Goal: Information Seeking & Learning: Learn about a topic

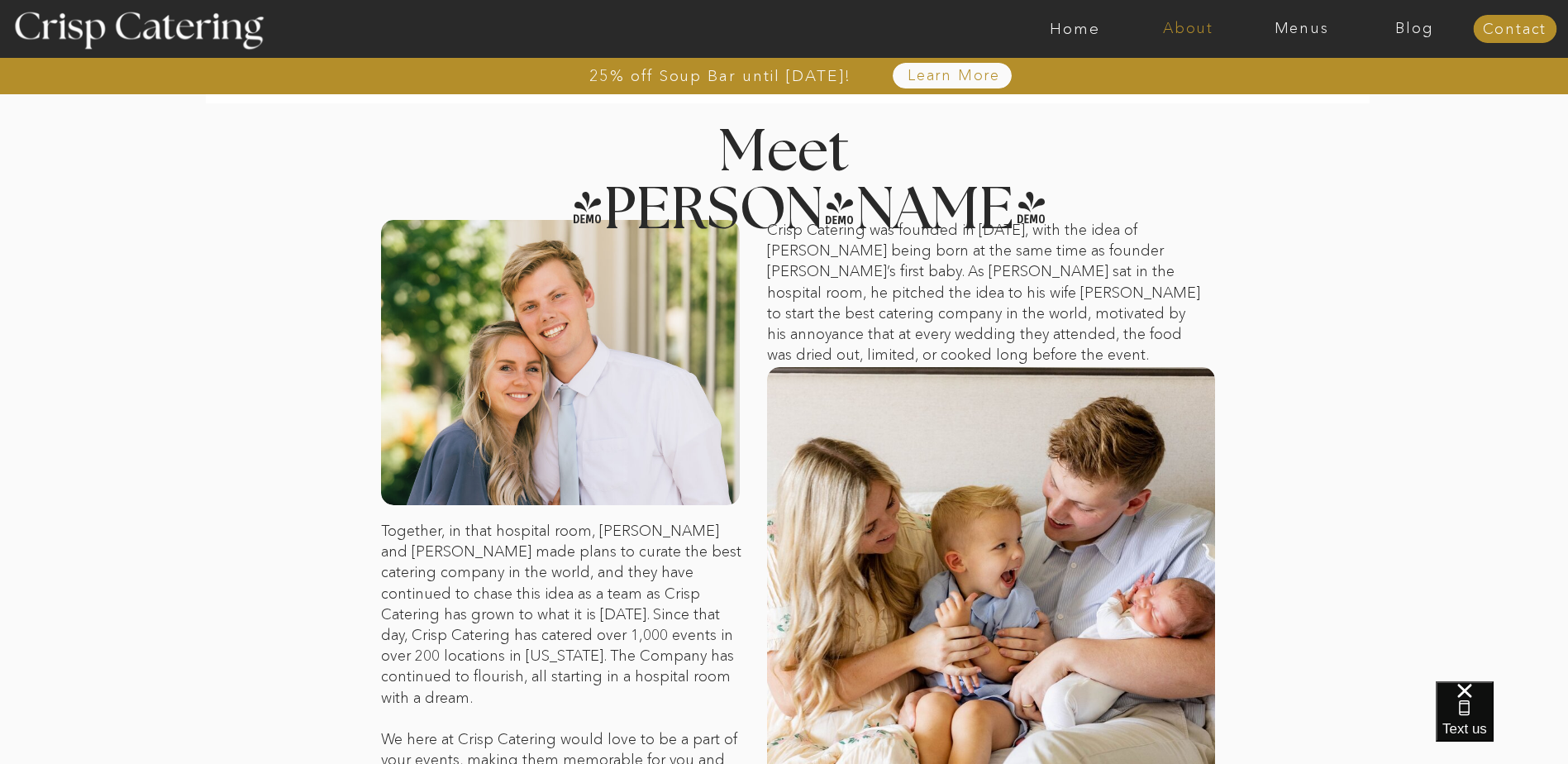
click at [1181, 29] on nav "About" at bounding box center [1188, 28] width 113 height 17
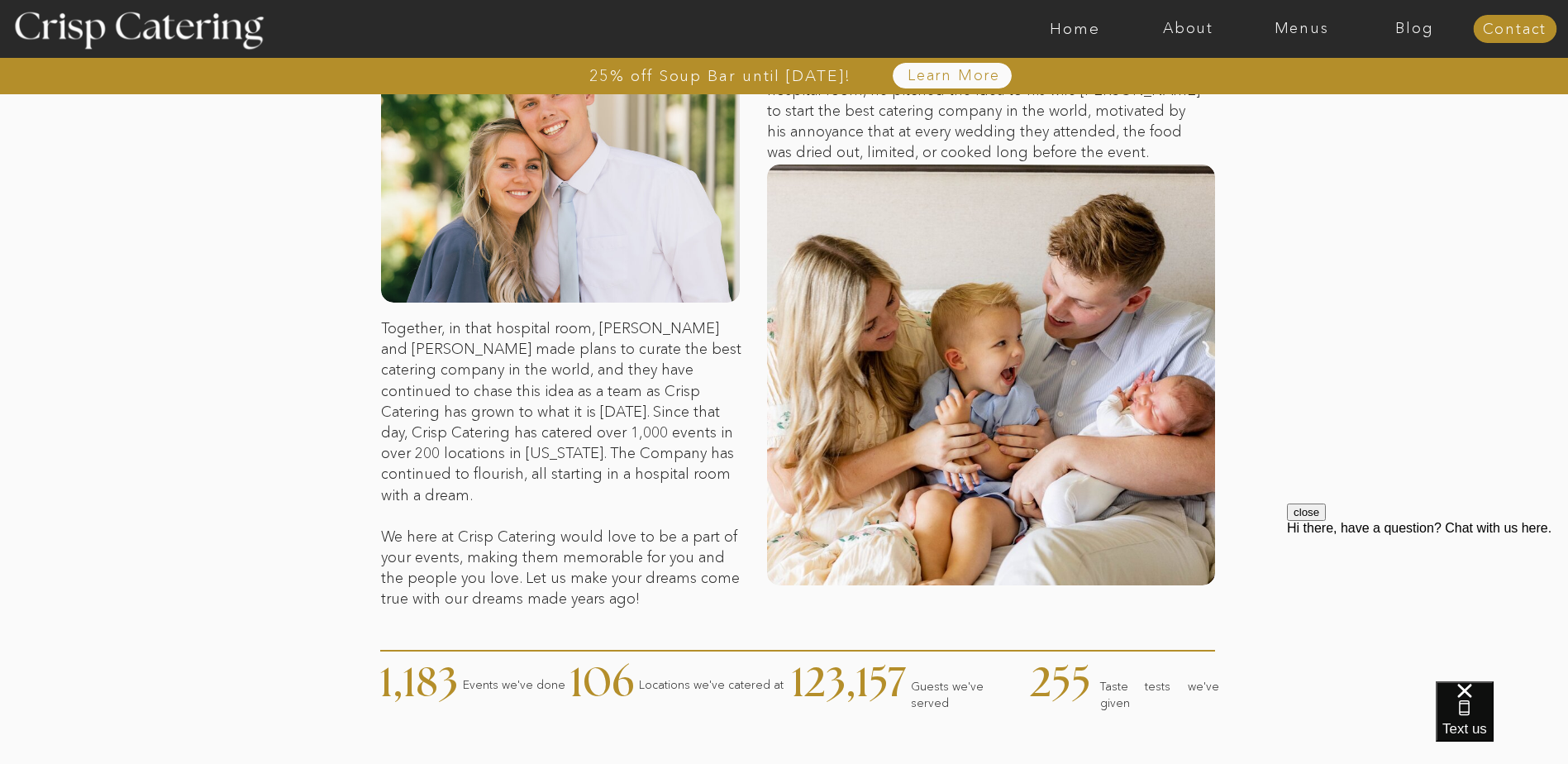
scroll to position [248, 0]
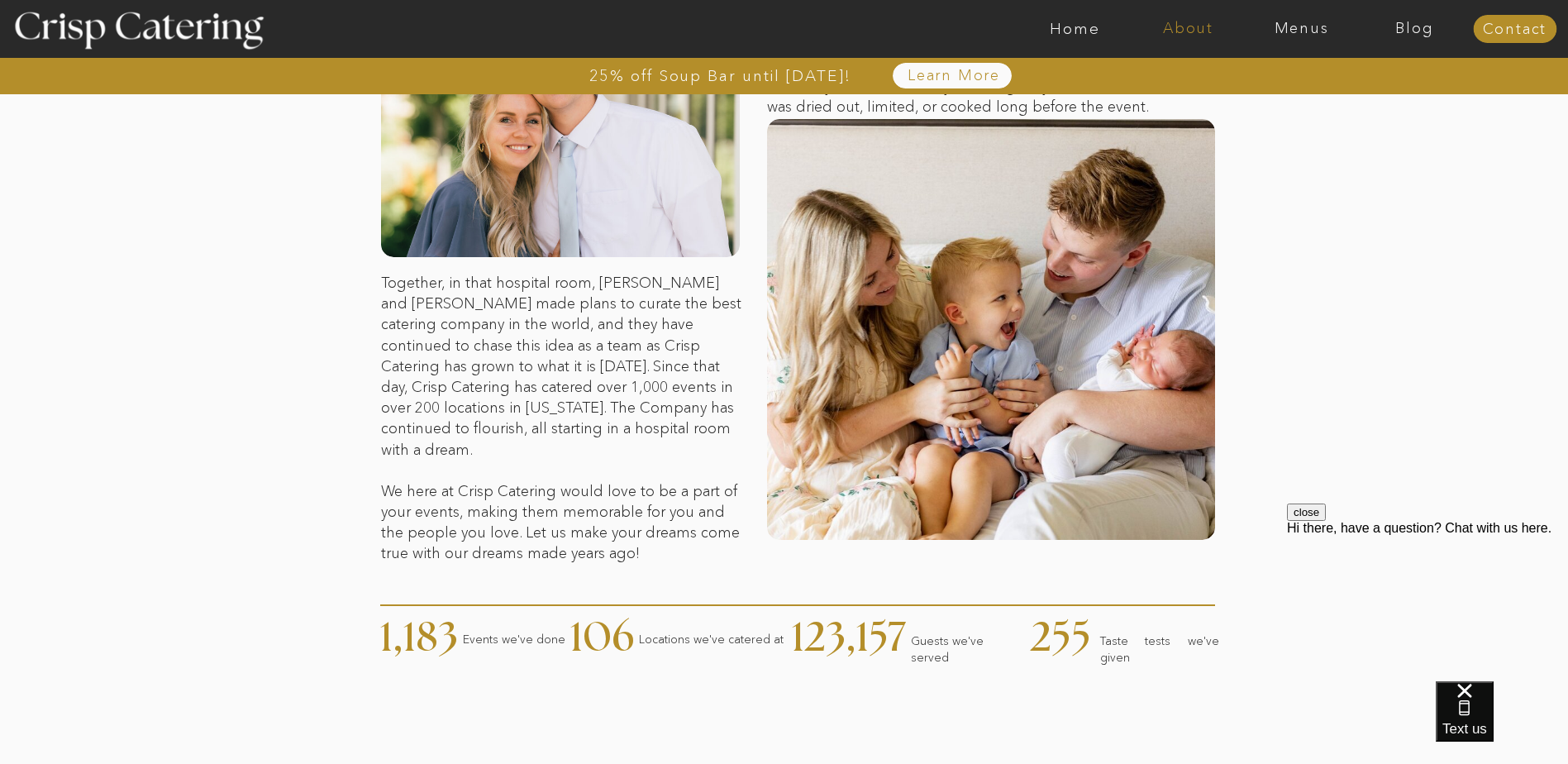
click at [1190, 25] on nav "About" at bounding box center [1188, 28] width 113 height 17
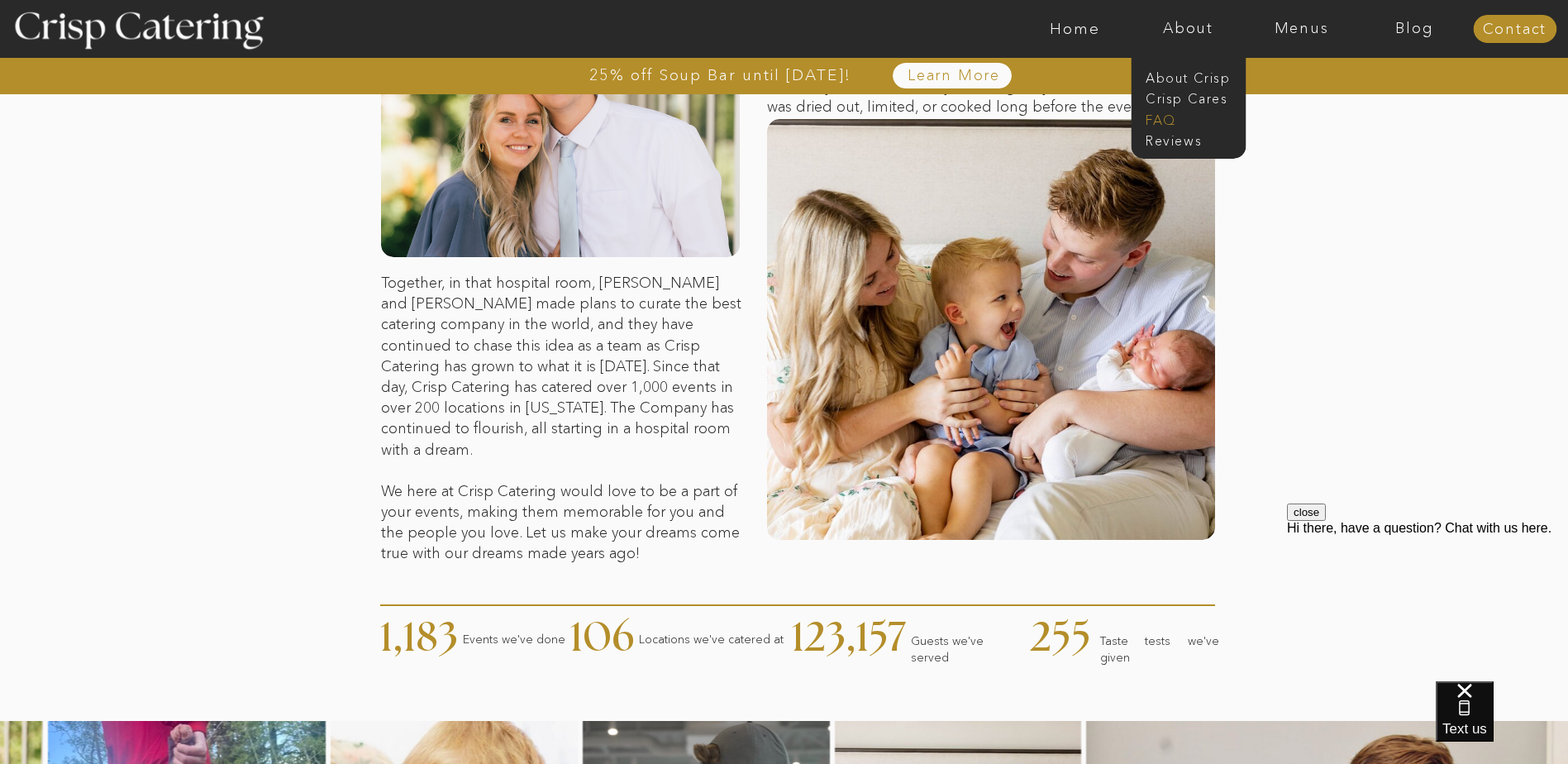
click at [1148, 121] on nav "faq" at bounding box center [1187, 119] width 82 height 16
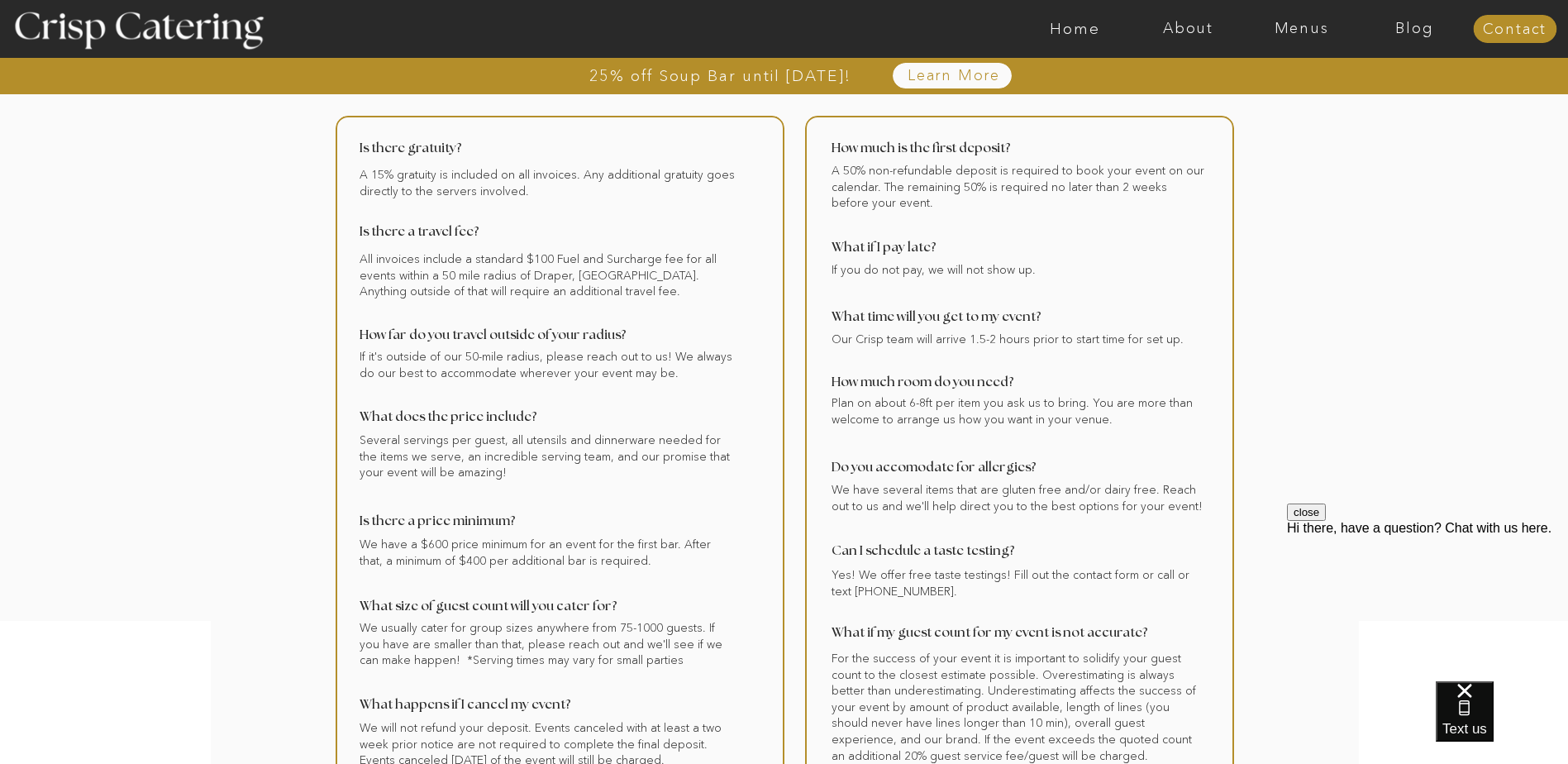
click at [441, 274] on div at bounding box center [560, 453] width 449 height 676
click at [529, 269] on div at bounding box center [560, 453] width 449 height 676
click at [604, 263] on div at bounding box center [560, 453] width 449 height 676
click at [655, 263] on div at bounding box center [560, 453] width 449 height 676
click at [555, 280] on div at bounding box center [560, 453] width 449 height 676
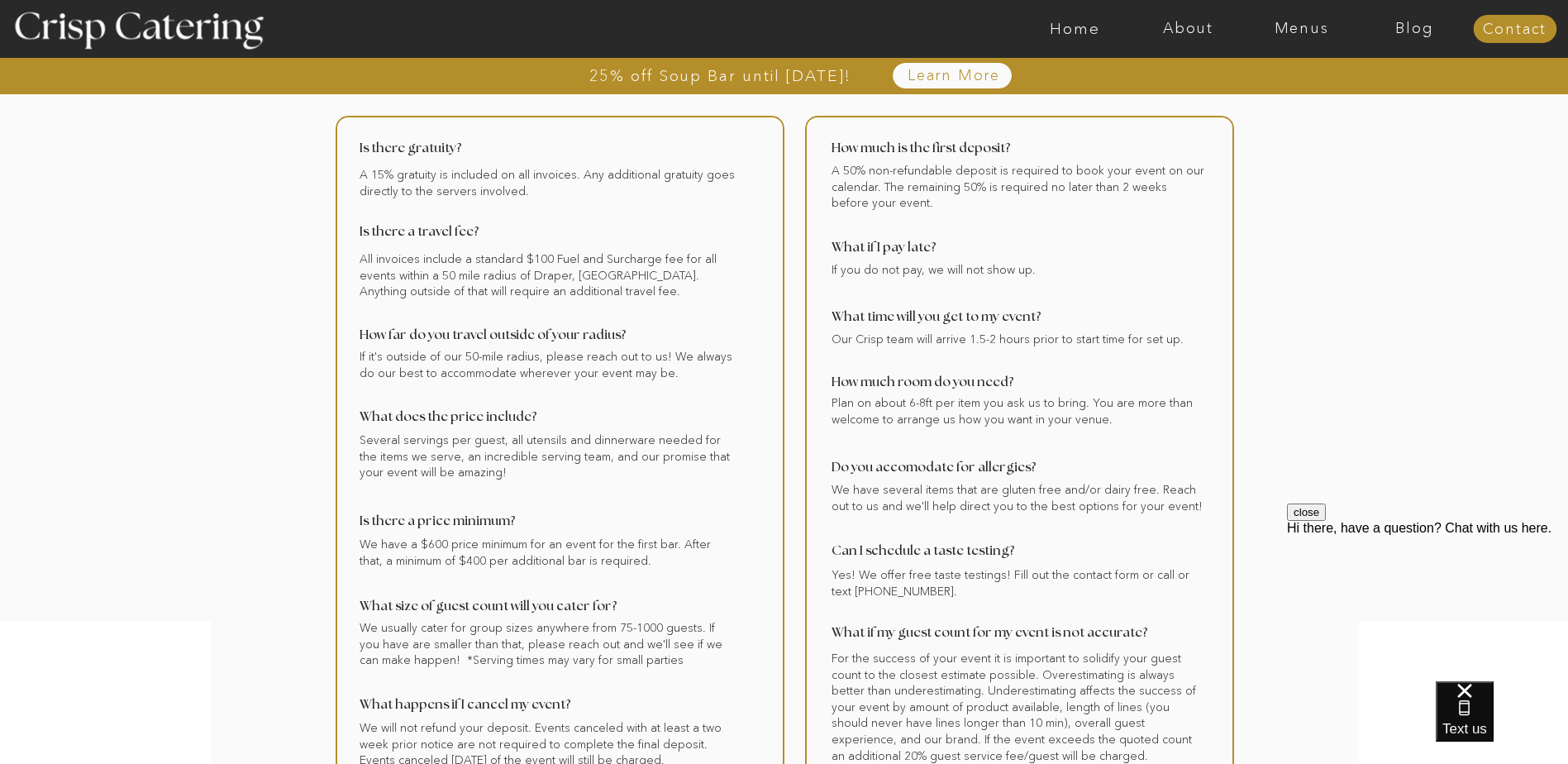
click at [592, 278] on div at bounding box center [560, 453] width 449 height 676
click at [512, 294] on div at bounding box center [560, 453] width 449 height 676
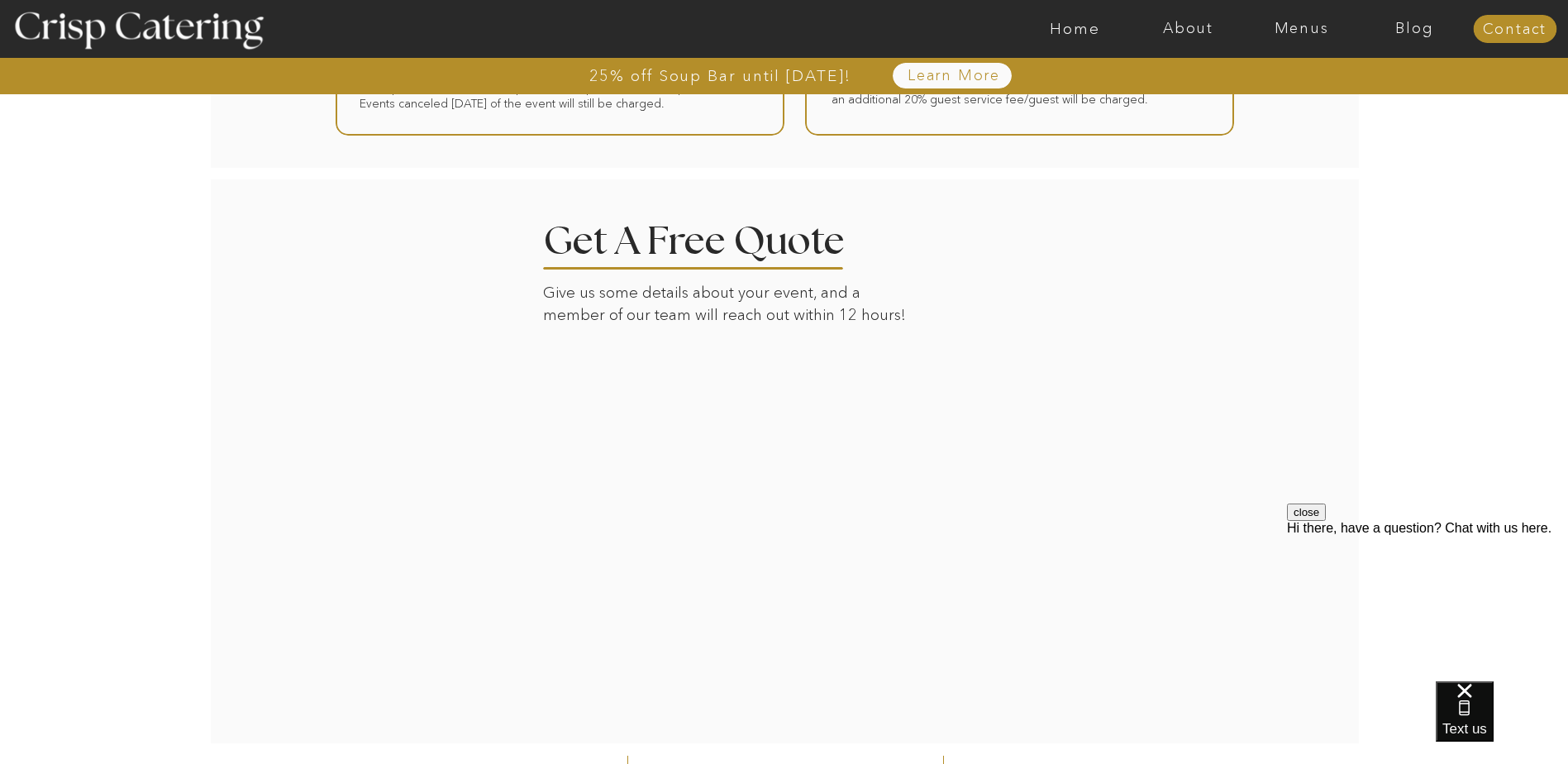
scroll to position [827, 0]
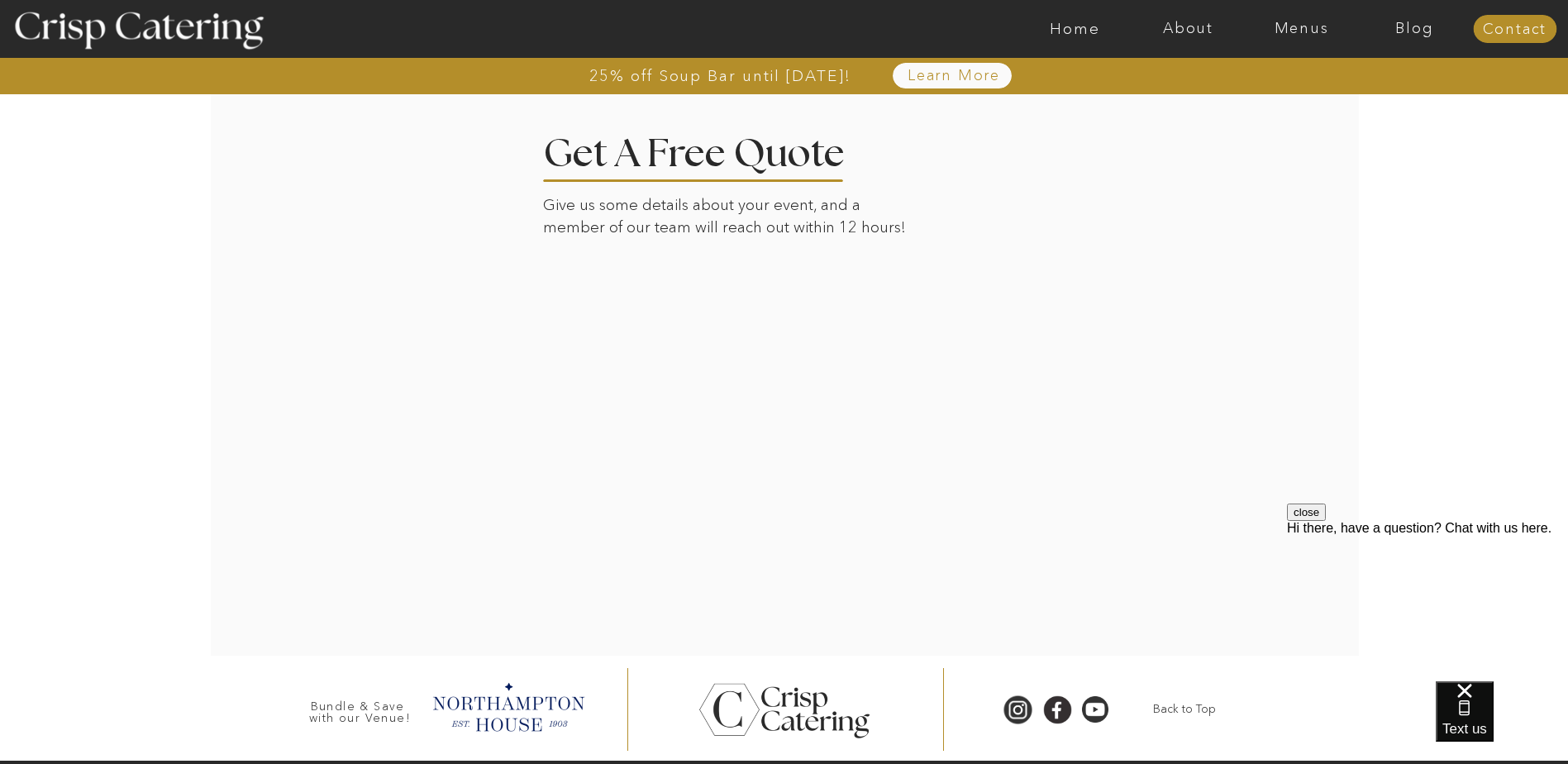
click at [1238, 418] on div at bounding box center [785, 374] width 1152 height 564
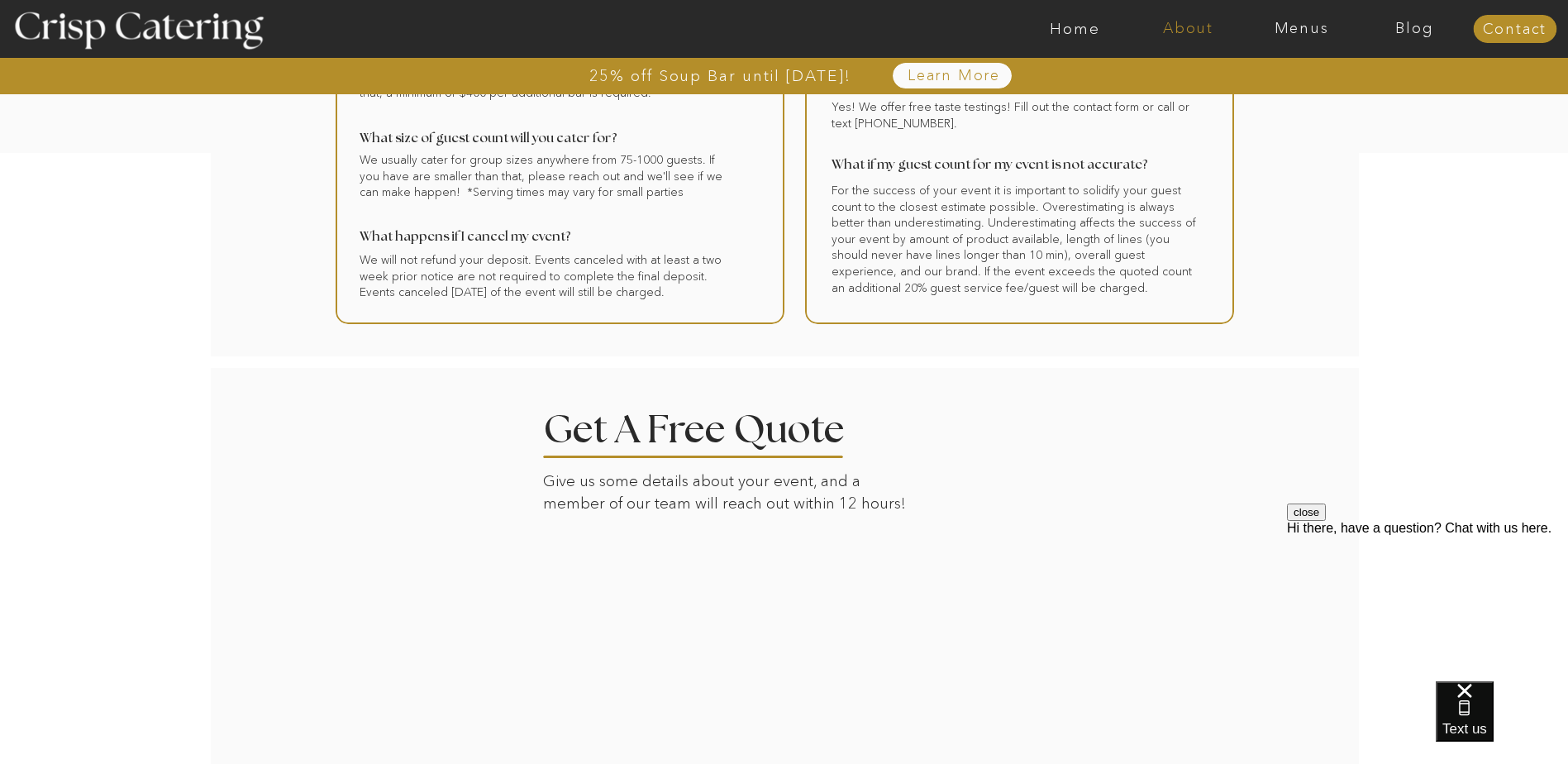
scroll to position [0, 0]
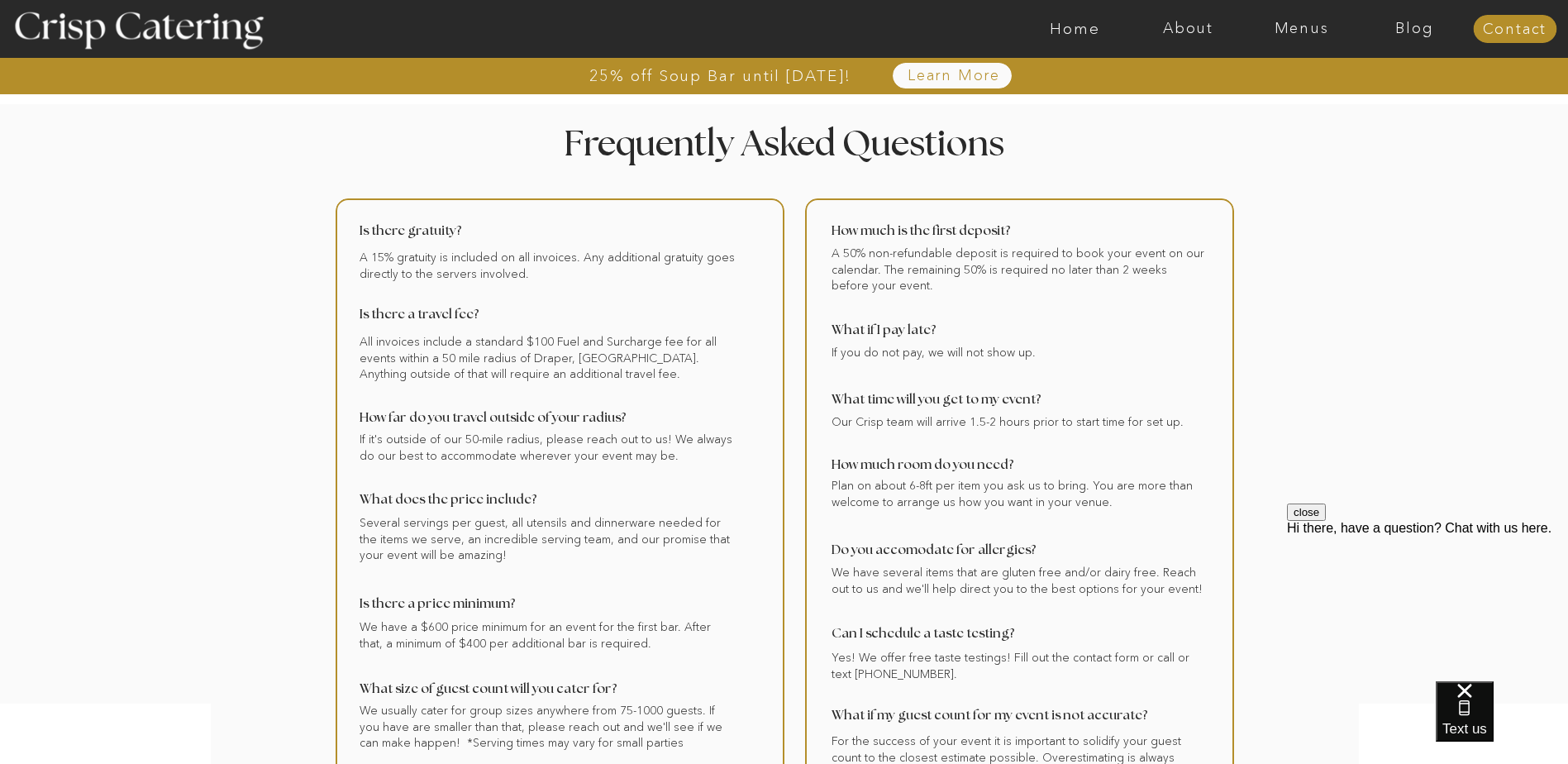
click at [1304, 39] on div at bounding box center [850, 28] width 2622 height 58
click at [1300, 29] on nav "Menus" at bounding box center [1301, 28] width 113 height 17
click at [1290, 97] on nav "Winter (Sep-Feb)" at bounding box center [1300, 97] width 135 height 16
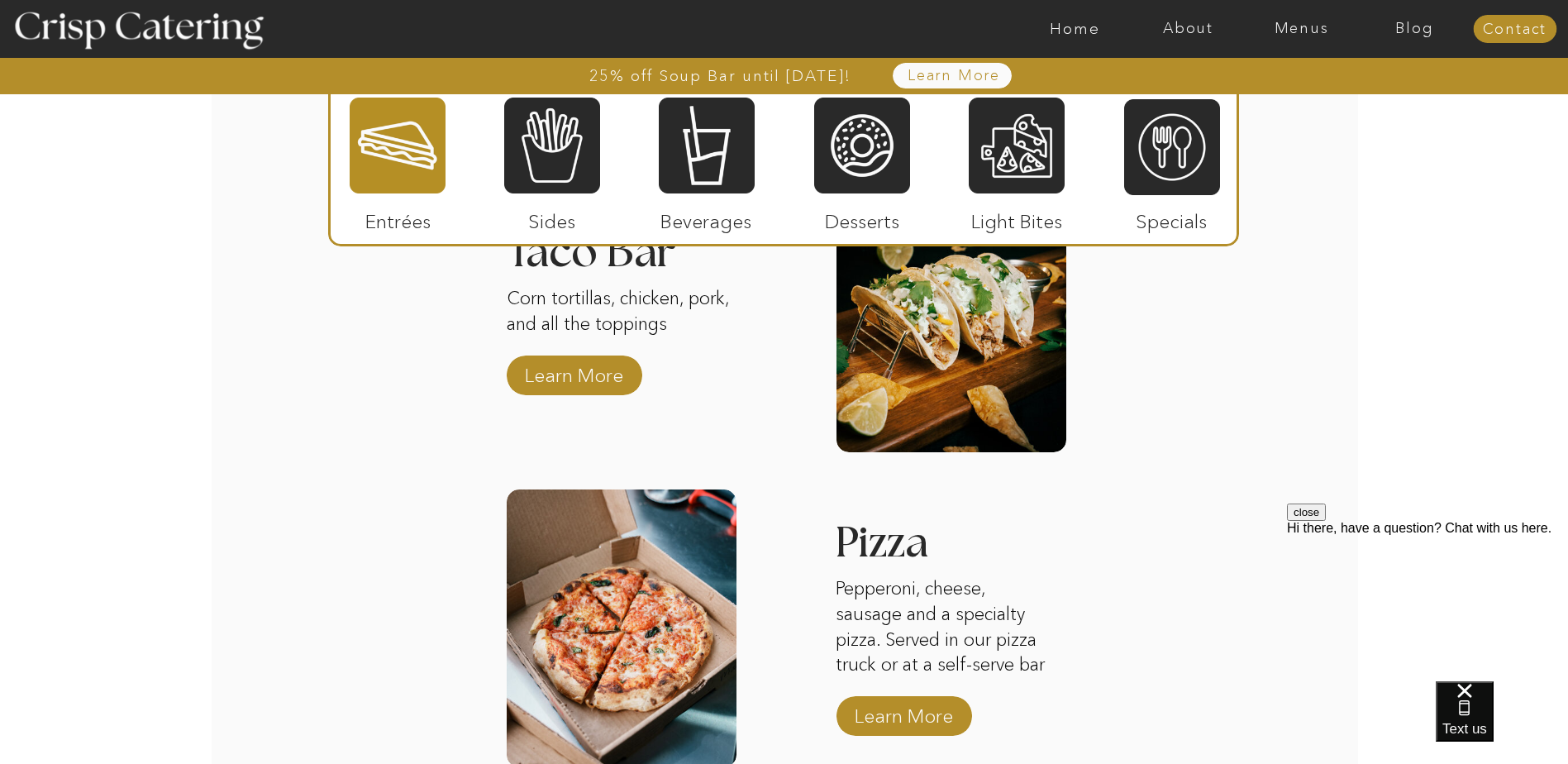
scroll to position [2479, 0]
click at [618, 386] on p "Learn More" at bounding box center [574, 370] width 110 height 48
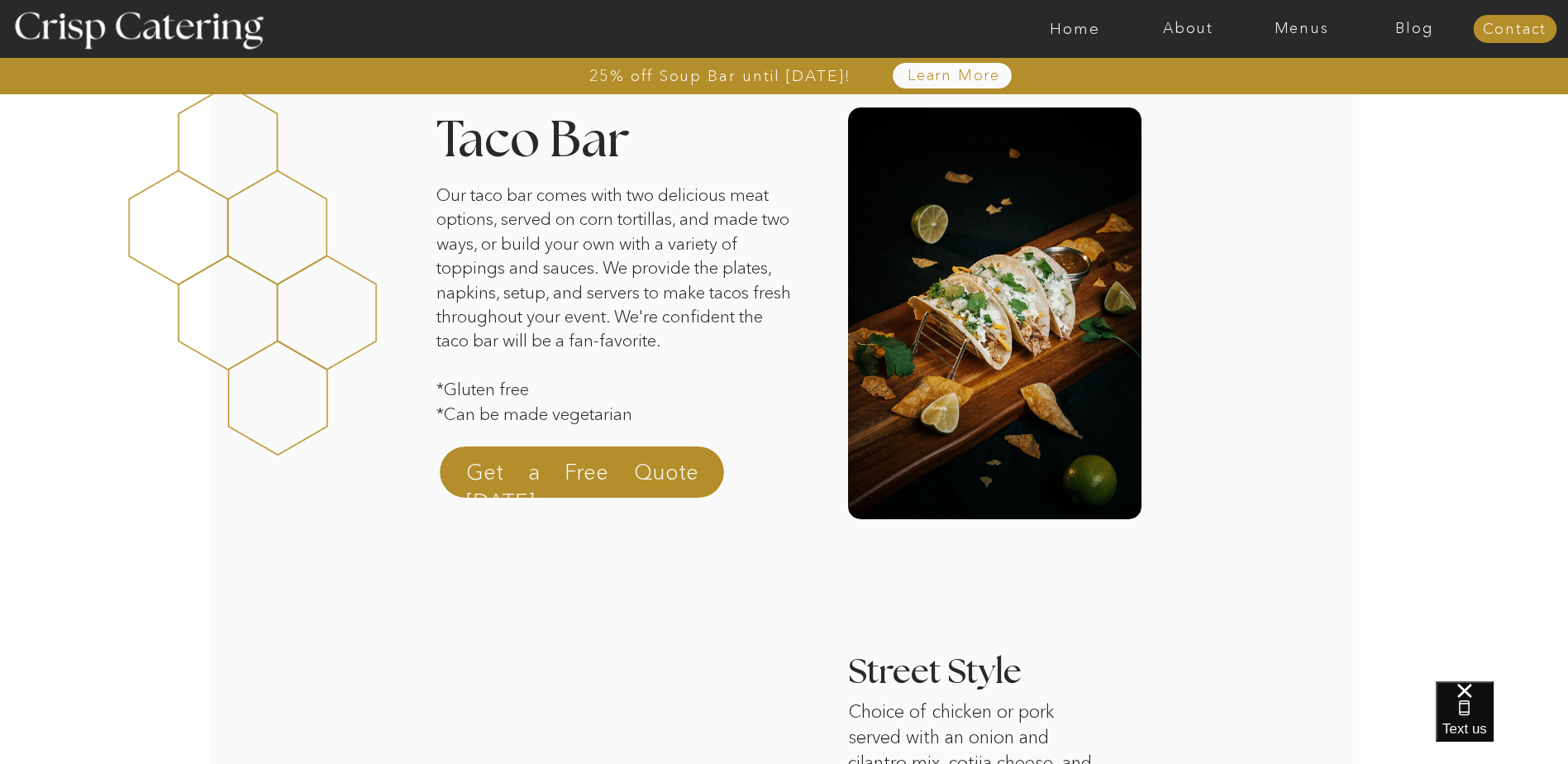
scroll to position [82, 0]
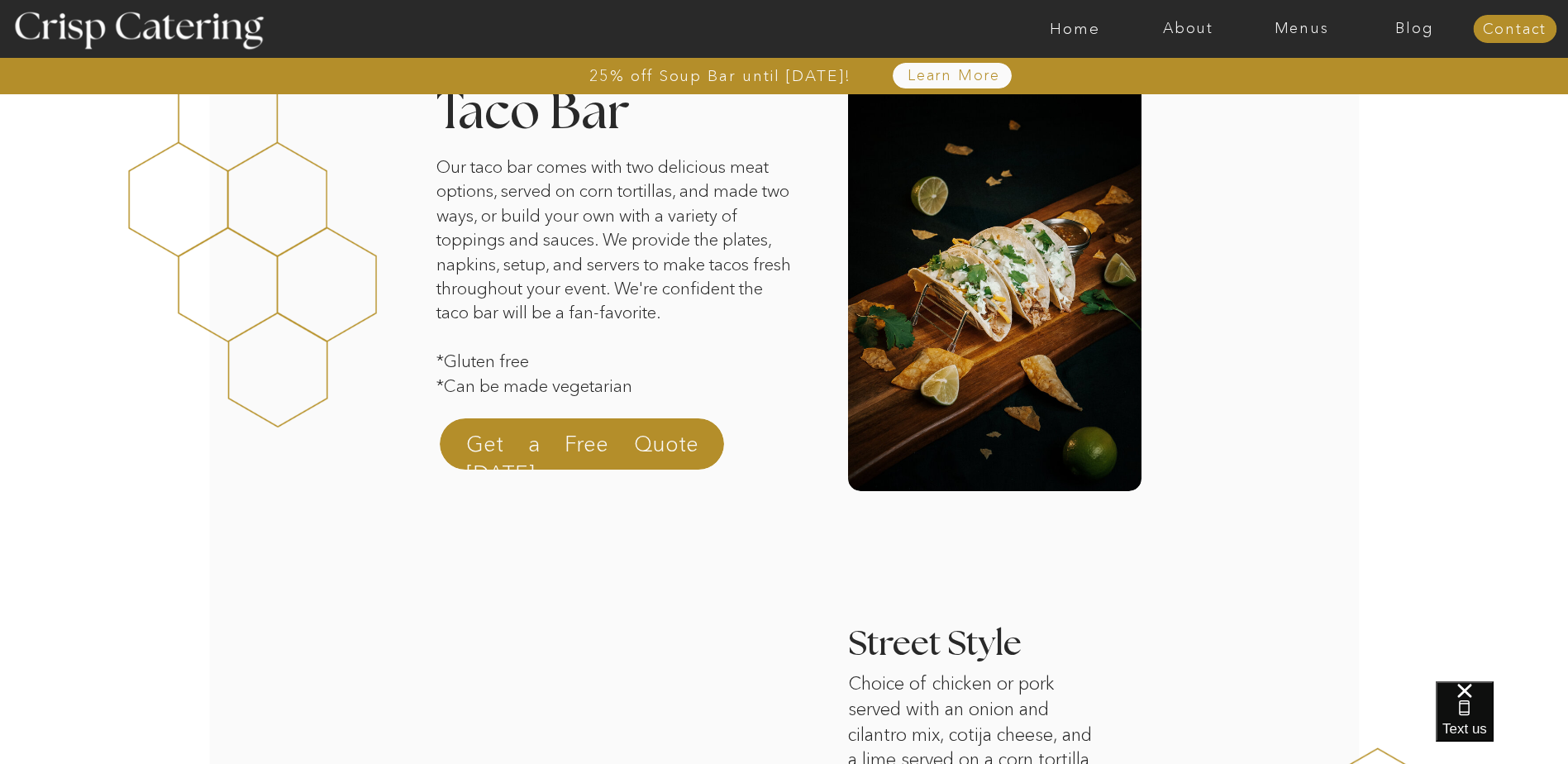
click at [607, 354] on p "Our taco bar comes with two delicious meat options, served on corn tortillas, a…" at bounding box center [617, 283] width 361 height 258
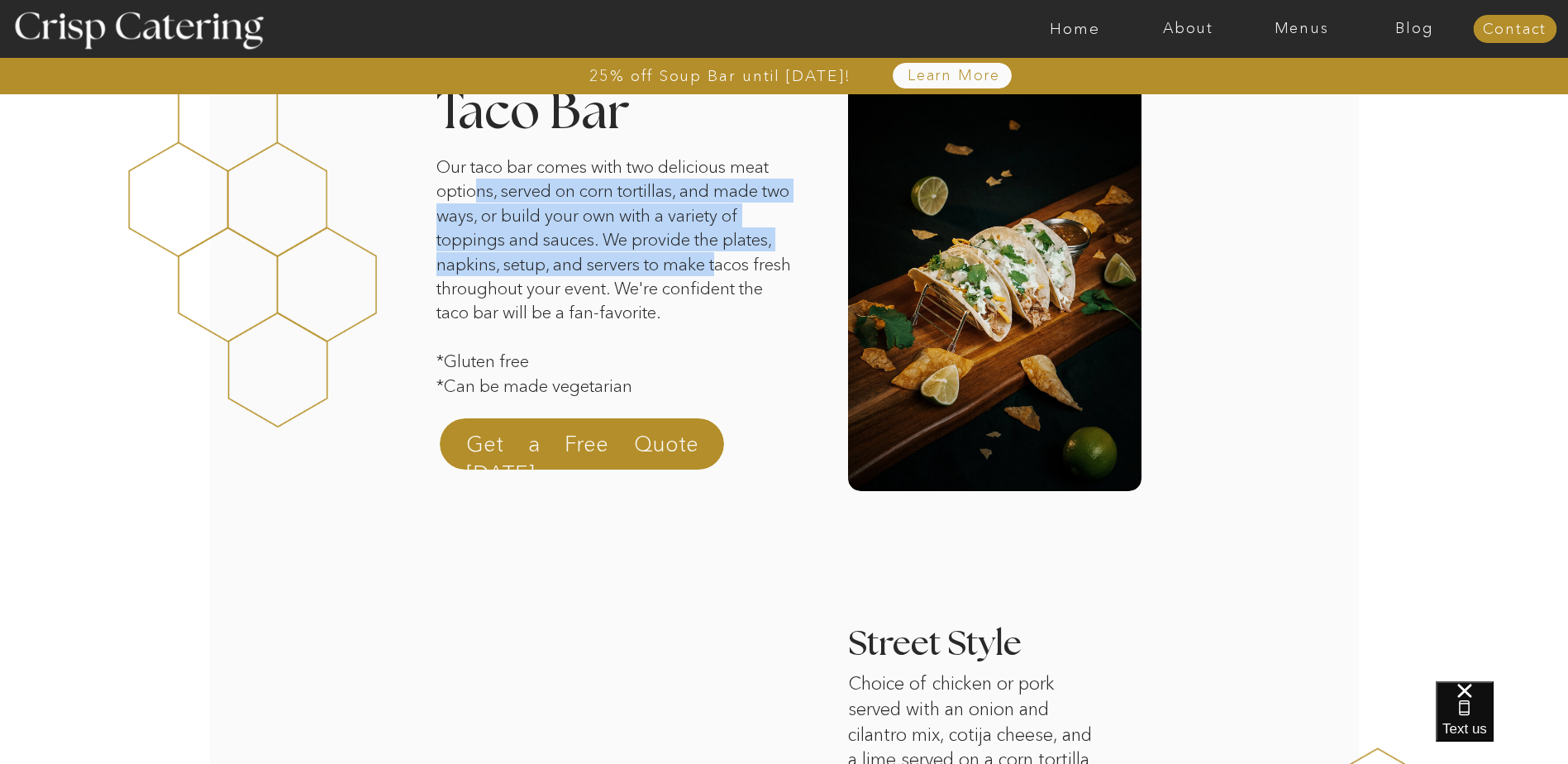
drag, startPoint x: 481, startPoint y: 187, endPoint x: 722, endPoint y: 260, distance: 251.8
click at [722, 260] on p "Our taco bar comes with two delicious meat options, served on corn tortillas, a…" at bounding box center [617, 283] width 361 height 258
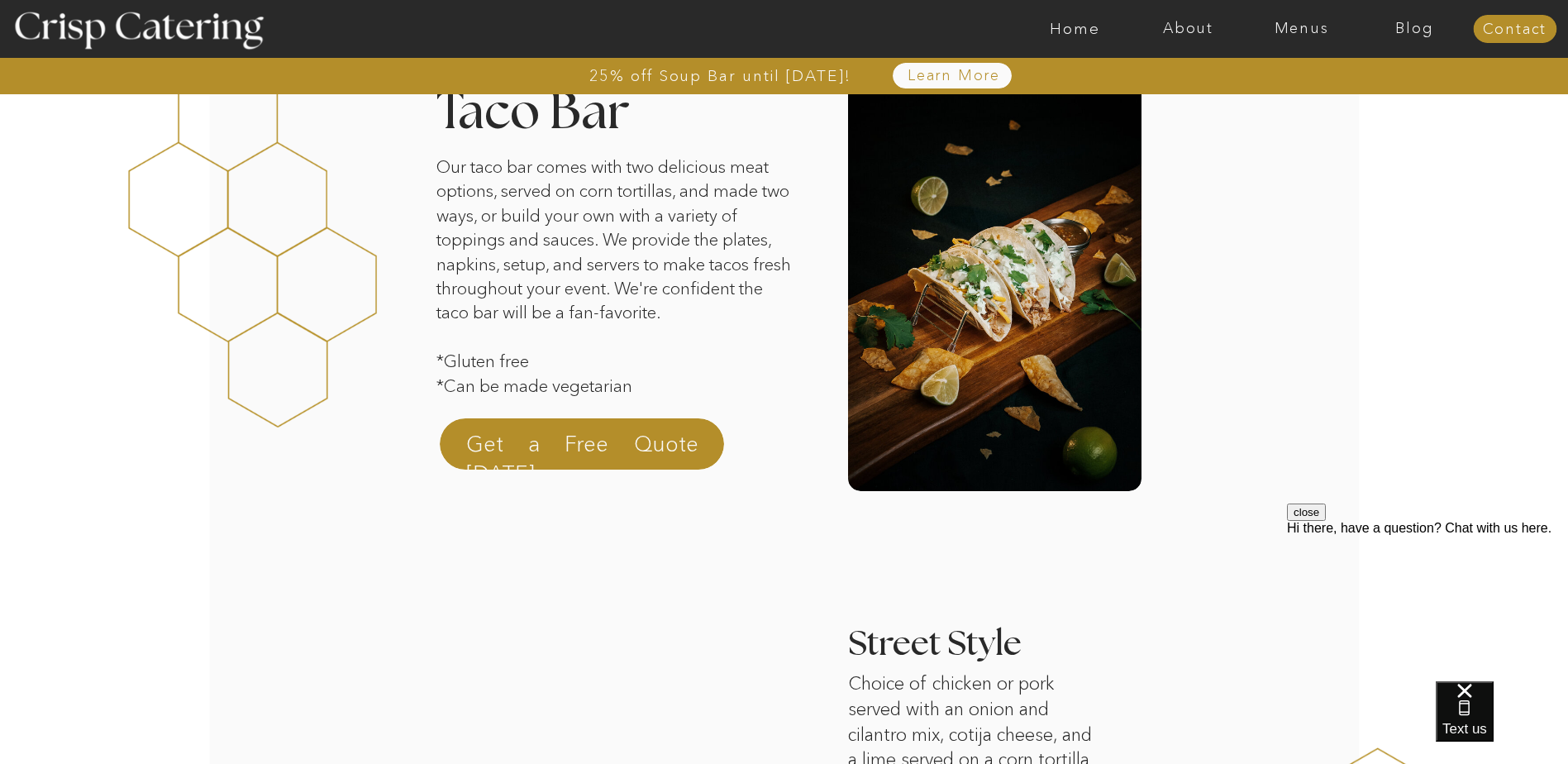
drag, startPoint x: 722, startPoint y: 260, endPoint x: 714, endPoint y: 285, distance: 26.2
click at [714, 285] on p "Our taco bar comes with two delicious meat options, served on corn tortillas, a…" at bounding box center [617, 283] width 361 height 258
click at [632, 188] on p "Our taco bar comes with two delicious meat options, served on corn tortillas, a…" at bounding box center [617, 283] width 361 height 258
click at [745, 207] on p "Our taco bar comes with two delicious meat options, served on corn tortillas, a…" at bounding box center [617, 283] width 361 height 258
click at [670, 246] on p "Our taco bar comes with two delicious meat options, served on corn tortillas, a…" at bounding box center [617, 283] width 361 height 258
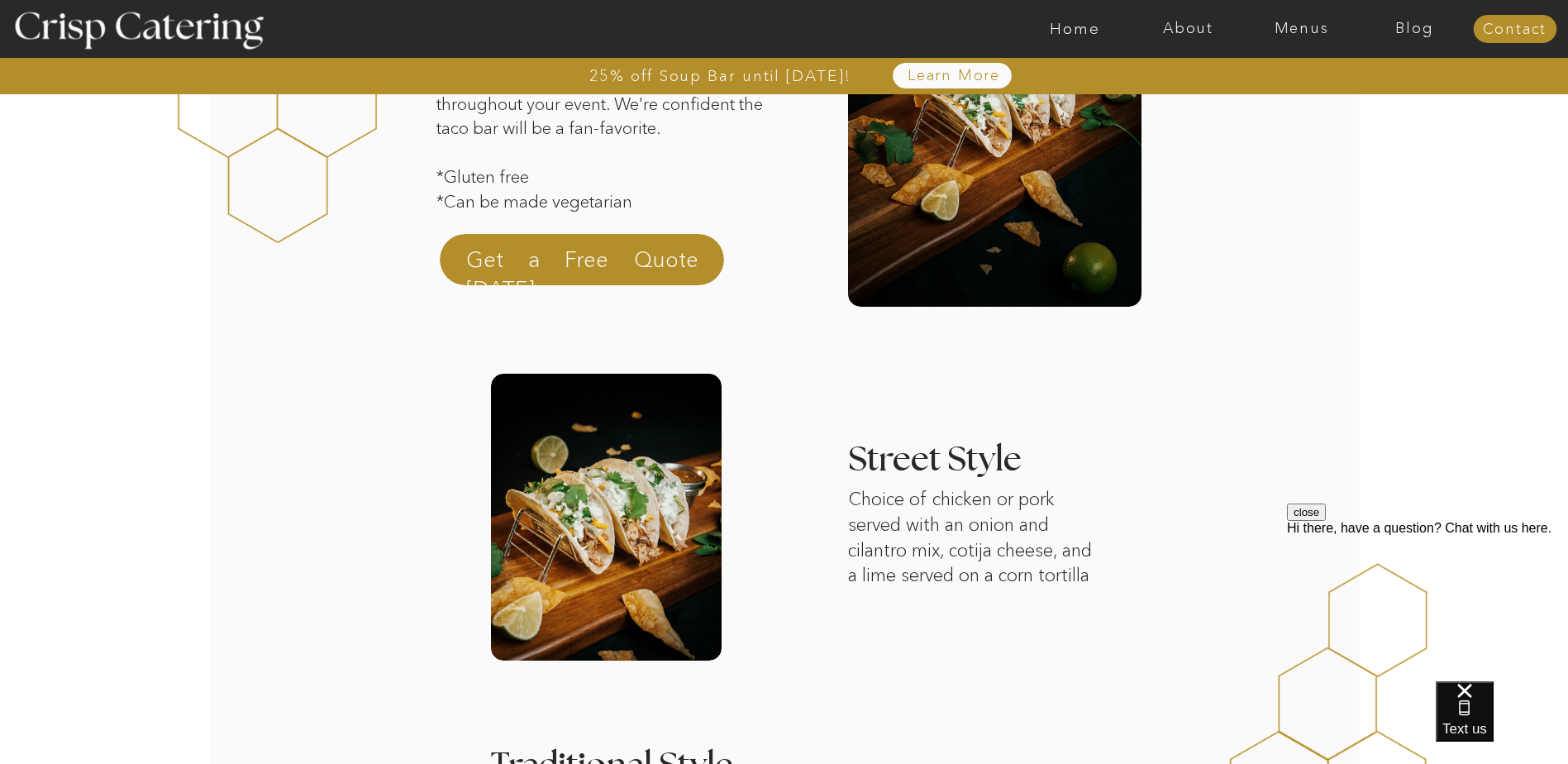
scroll to position [413, 0]
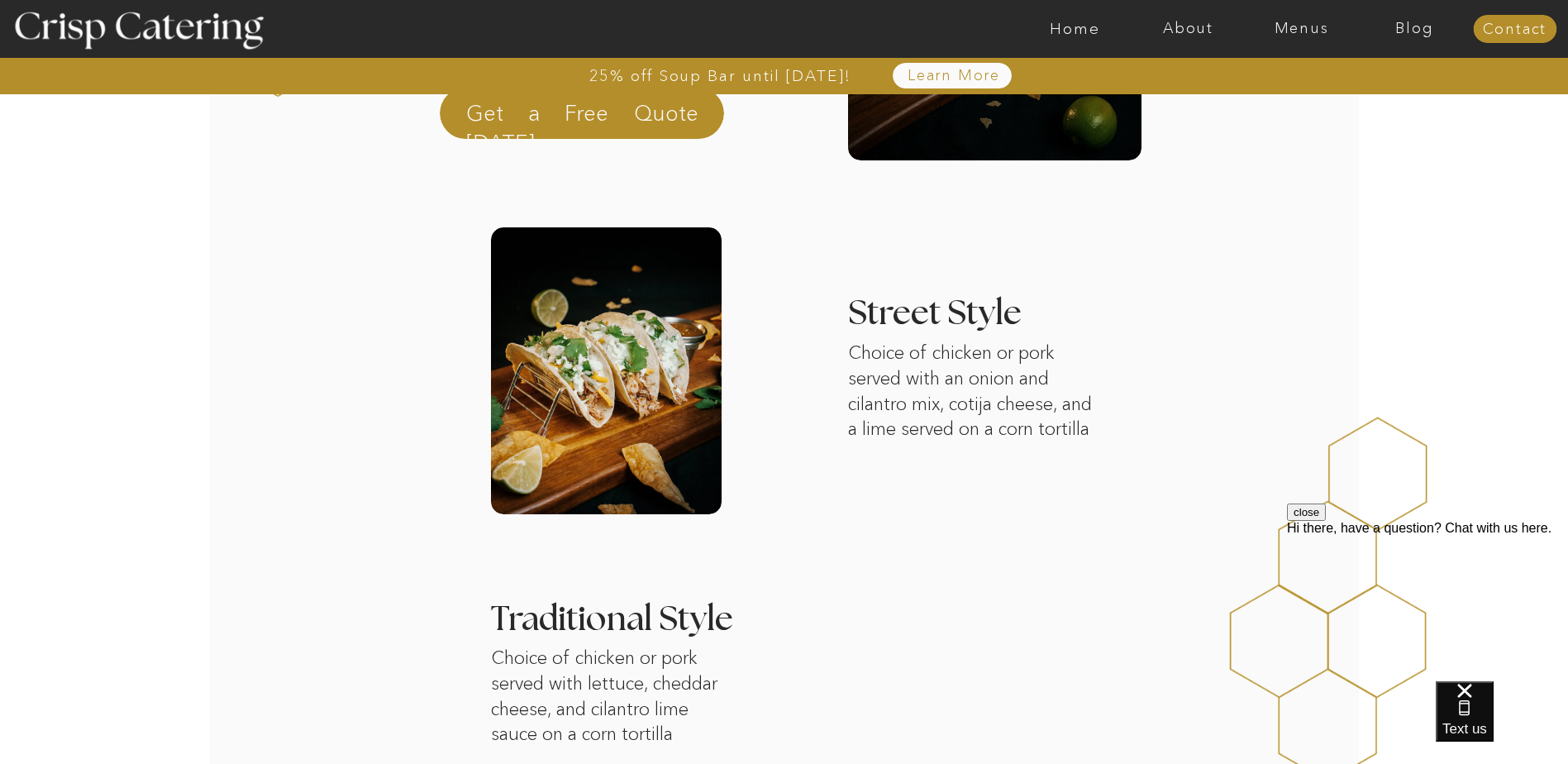
click at [880, 364] on p "Choice of chicken or pork served with an onion and cilantro mix, cotija cheese,…" at bounding box center [976, 395] width 255 height 110
click at [943, 371] on p "Choice of chicken or pork served with an onion and cilantro mix, cotija cheese,…" at bounding box center [976, 395] width 255 height 110
click at [915, 392] on p "Choice of chicken or pork served with an onion and cilantro mix, cotija cheese,…" at bounding box center [976, 395] width 255 height 110
click at [991, 389] on p "Choice of chicken or pork served with an onion and cilantro mix, cotija cheese,…" at bounding box center [976, 395] width 255 height 110
click at [938, 387] on p "Choice of chicken or pork served with an onion and cilantro mix, cotija cheese,…" at bounding box center [976, 395] width 255 height 110
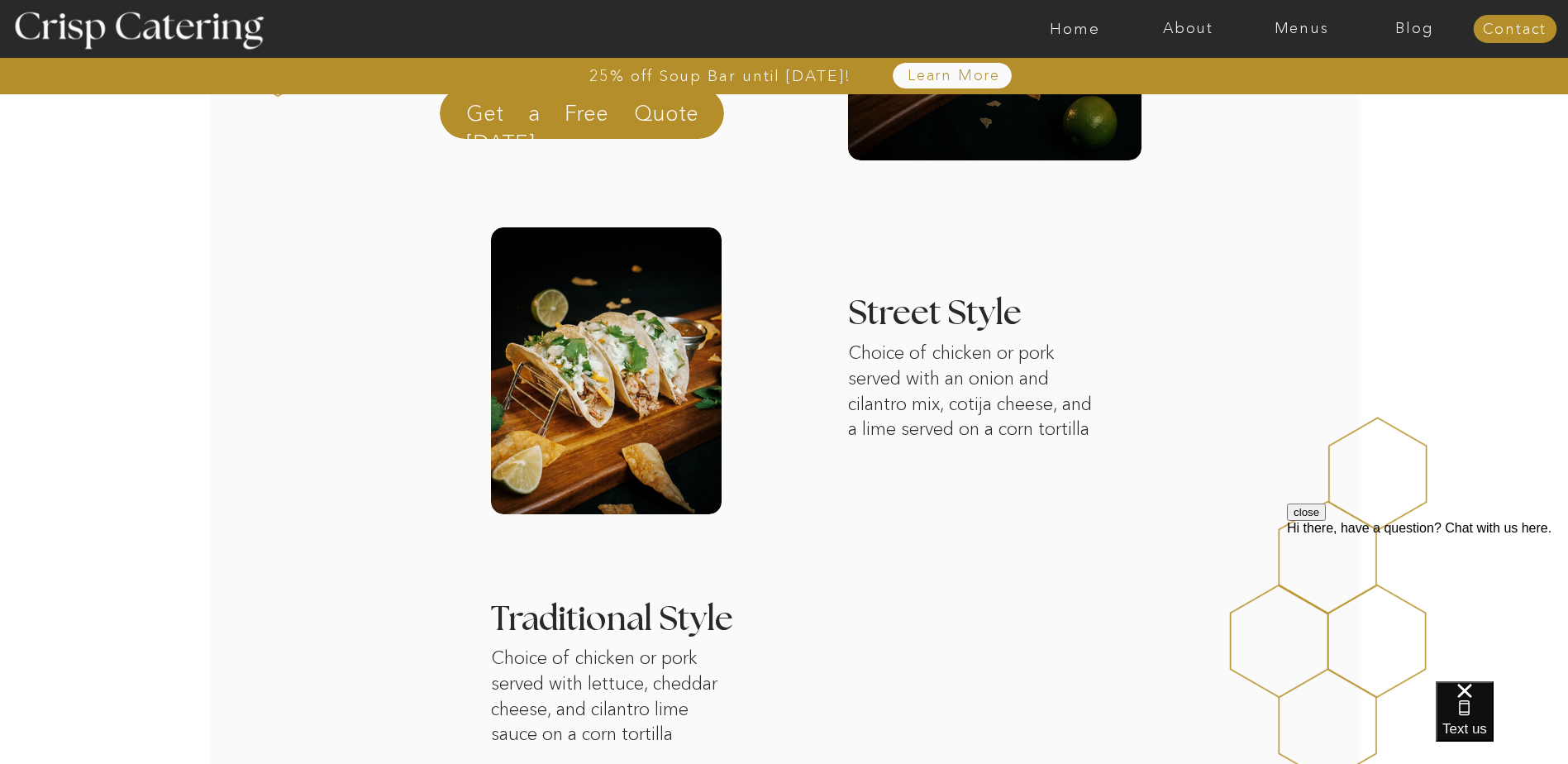
click at [996, 386] on p "Choice of chicken or pork served with an onion and cilantro mix, cotija cheese,…" at bounding box center [976, 395] width 255 height 110
click at [937, 414] on p "Choice of chicken or pork served with an onion and cilantro mix, cotija cheese,…" at bounding box center [976, 395] width 255 height 110
click at [912, 425] on p "Choice of chicken or pork served with an onion and cilantro mix, cotija cheese,…" at bounding box center [976, 395] width 255 height 110
click at [924, 414] on p "Choice of chicken or pork served with an onion and cilantro mix, cotija cheese,…" at bounding box center [976, 395] width 255 height 110
click at [927, 417] on p "Choice of chicken or pork served with an onion and cilantro mix, cotija cheese,…" at bounding box center [976, 395] width 255 height 110
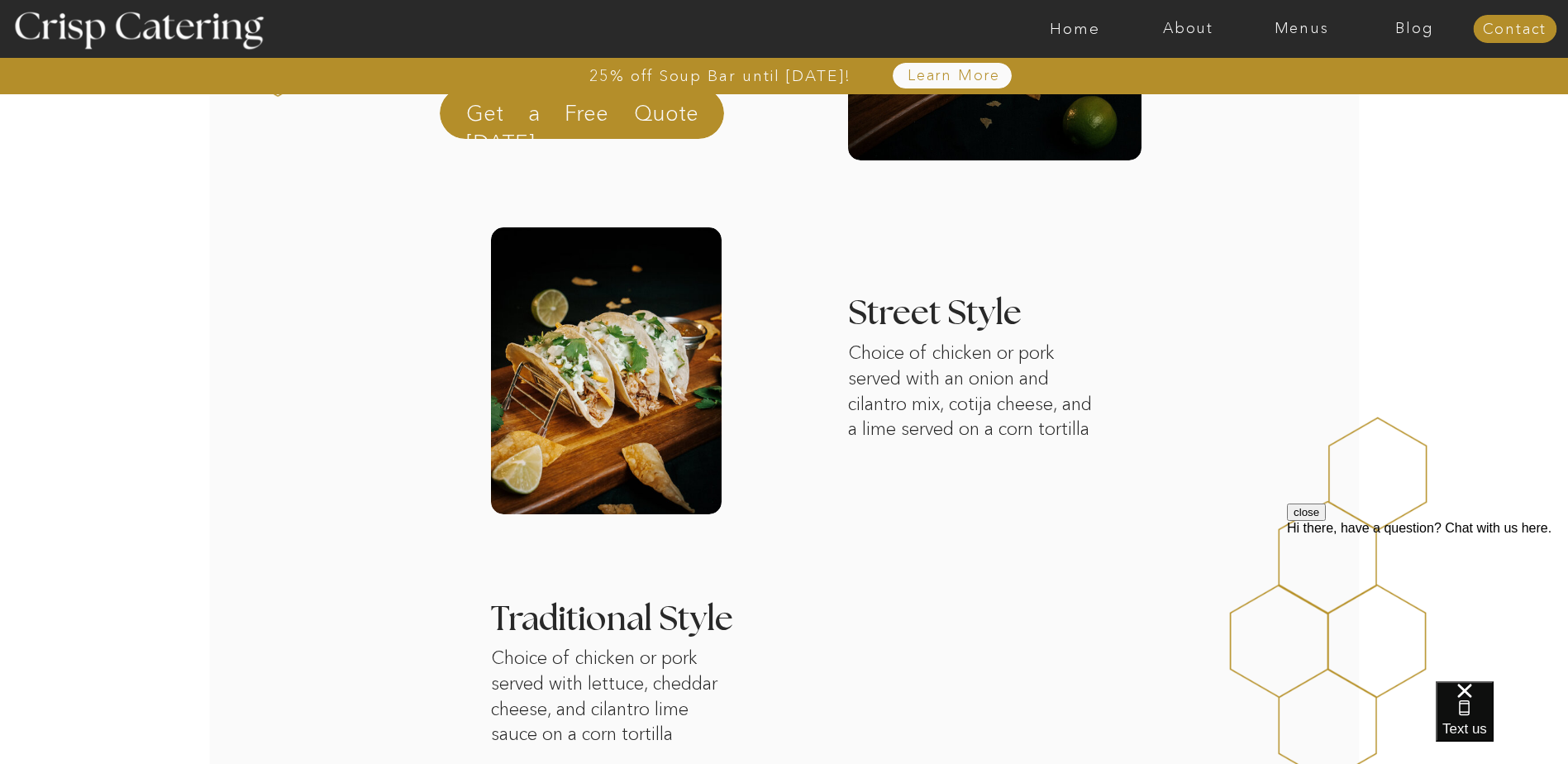
click at [974, 409] on p "Choice of chicken or pork served with an onion and cilantro mix, cotija cheese,…" at bounding box center [976, 395] width 255 height 110
click at [1029, 405] on p "Choice of chicken or pork served with an onion and cilantro mix, cotija cheese,…" at bounding box center [976, 395] width 255 height 110
click at [954, 431] on p "Choice of chicken or pork served with an onion and cilantro mix, cotija cheese,…" at bounding box center [976, 395] width 255 height 110
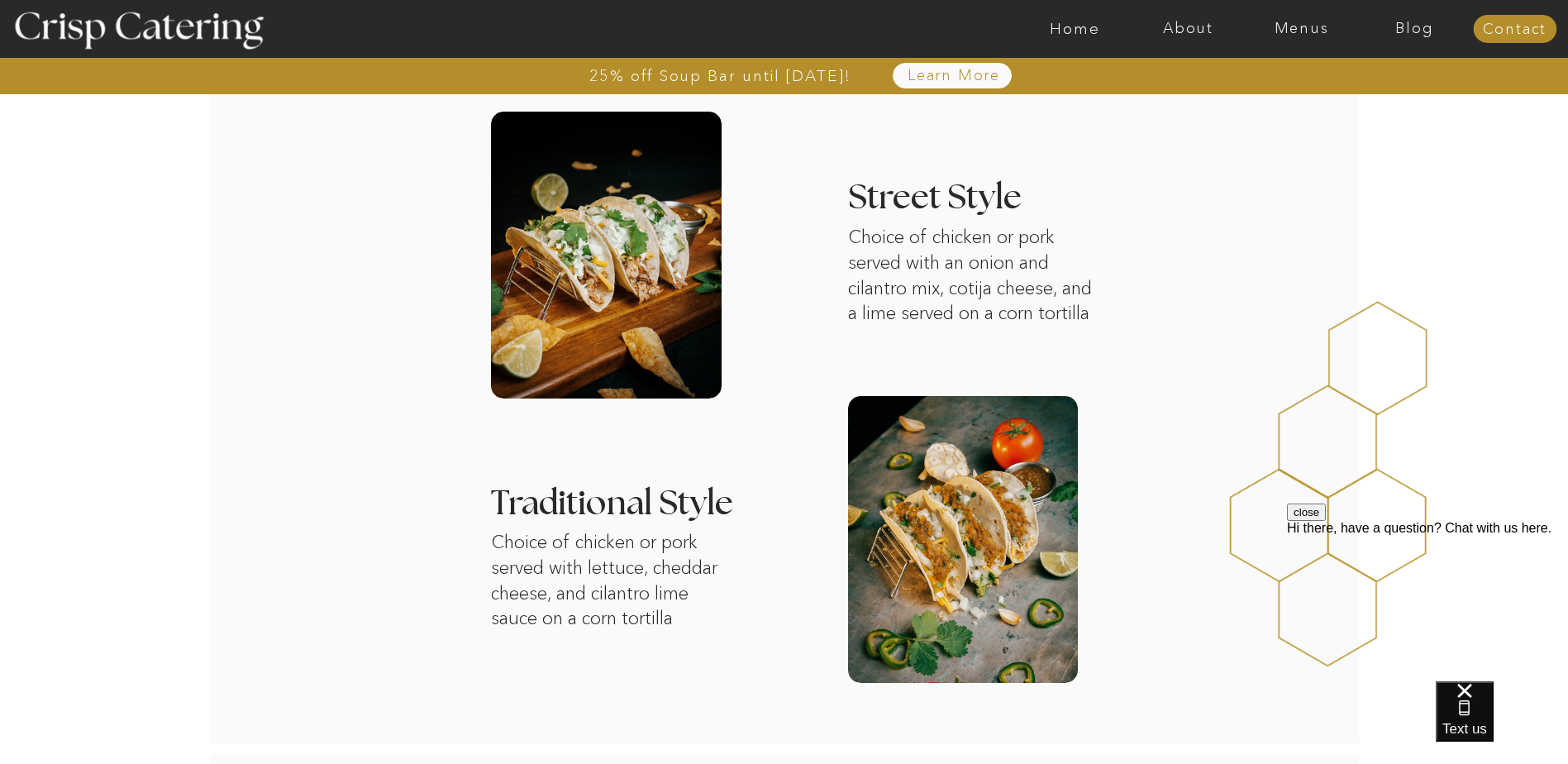
scroll to position [661, 0]
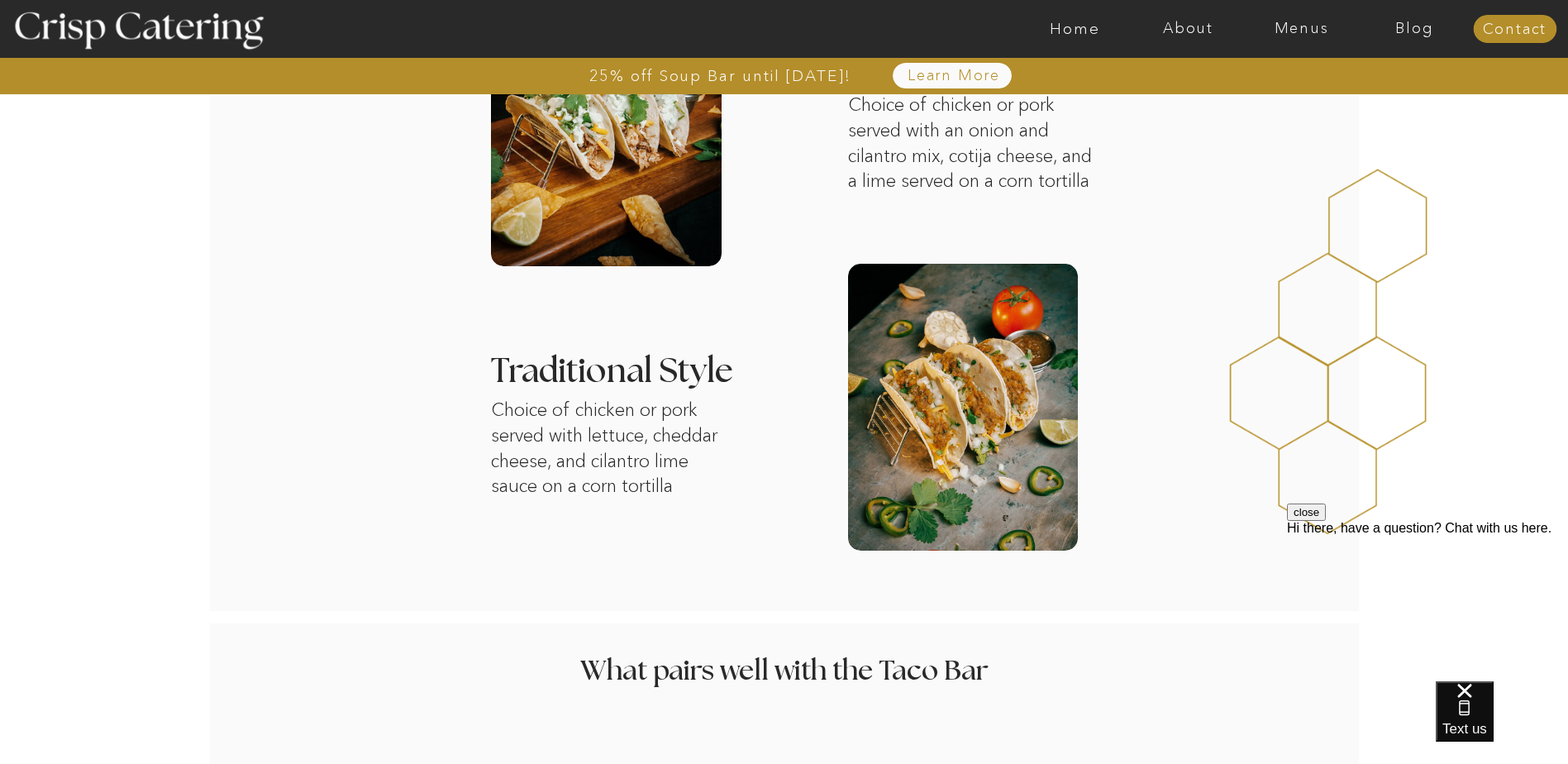
click at [679, 406] on p "Choice of chicken or pork served with lettuce, cheddar cheese, and cilantro lim…" at bounding box center [612, 453] width 242 height 113
click at [675, 440] on p "Choice of chicken or pork served with lettuce, cheddar cheese, and cilantro lim…" at bounding box center [612, 453] width 242 height 113
click at [614, 445] on p "Choice of chicken or pork served with lettuce, cheddar cheese, and cilantro lim…" at bounding box center [612, 453] width 242 height 113
click at [683, 438] on p "Choice of chicken or pork served with lettuce, cheddar cheese, and cilantro lim…" at bounding box center [612, 453] width 242 height 113
click at [750, 433] on div "25% off Soup Bar until October 31st! About Home Menus Contact Blog Learn More 2…" at bounding box center [784, 616] width 1568 height 2555
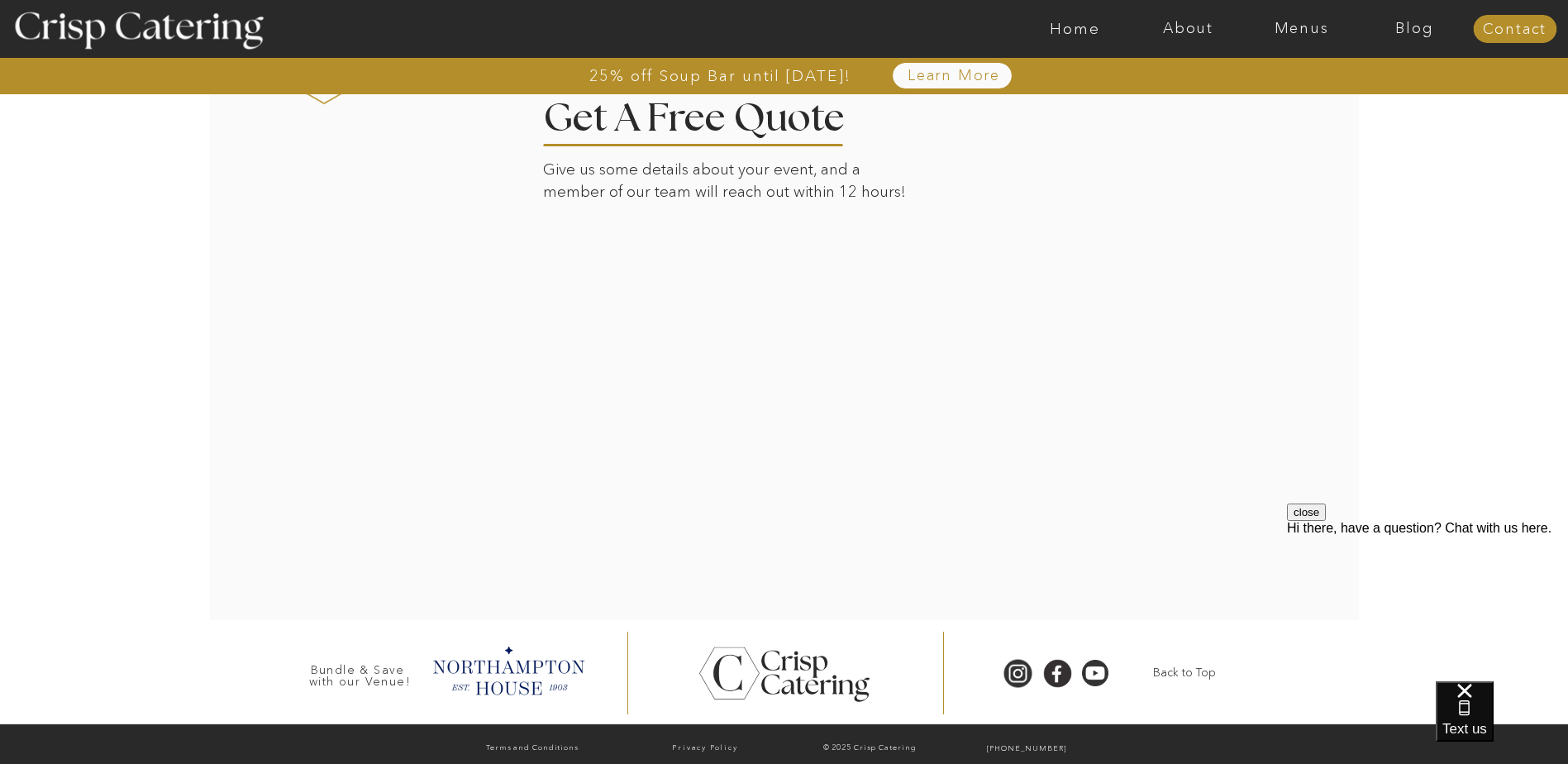
scroll to position [1792, 0]
